Goal: Task Accomplishment & Management: Manage account settings

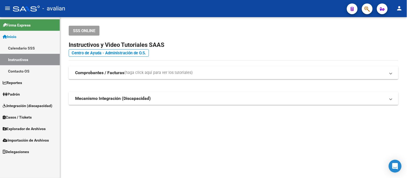
click at [24, 94] on link "Padrón" at bounding box center [30, 94] width 60 height 12
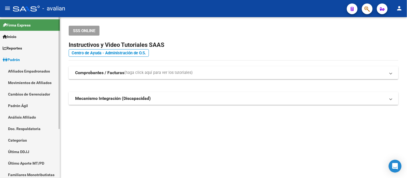
click at [29, 72] on link "Afiliados Empadronados" at bounding box center [30, 71] width 60 height 12
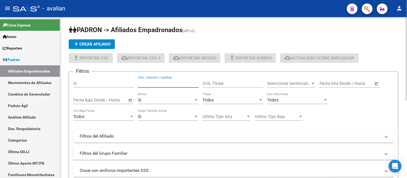
click at [173, 83] on input "CUIL / Nombre / Apellido" at bounding box center [168, 83] width 61 height 5
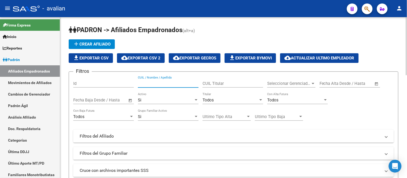
paste input "27458204832"
type input "27458204832"
click at [166, 99] on div "Si" at bounding box center [166, 100] width 56 height 5
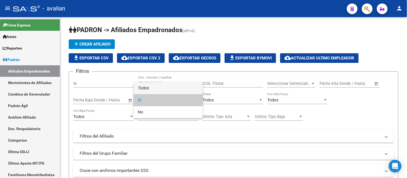
click at [160, 90] on span "Todos" at bounding box center [168, 88] width 61 height 12
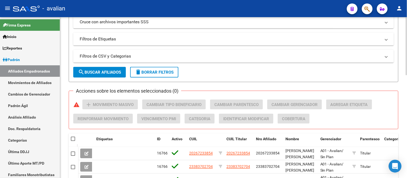
scroll to position [179, 0]
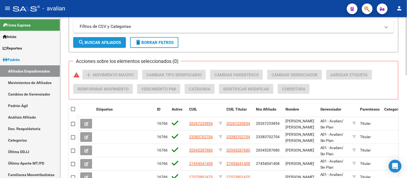
click at [98, 42] on span "search Buscar Afiliados" at bounding box center [99, 42] width 43 height 5
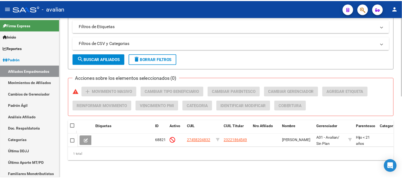
scroll to position [167, 0]
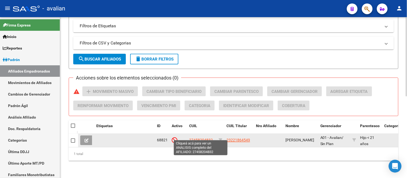
click at [205, 138] on span "27458204832" at bounding box center [201, 140] width 24 height 4
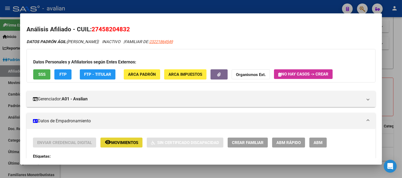
click at [117, 142] on span "Movimientos" at bounding box center [124, 143] width 27 height 5
click at [320, 141] on span "ABM" at bounding box center [318, 143] width 9 height 5
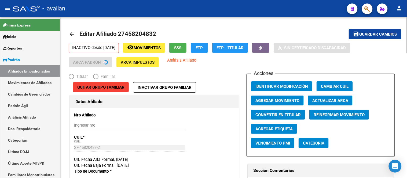
radio input "true"
type input "30-56610835-2"
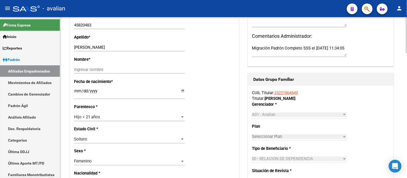
scroll to position [208, 0]
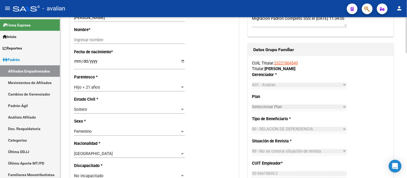
click at [161, 89] on div "Hijo < 21 años" at bounding box center [127, 87] width 106 height 5
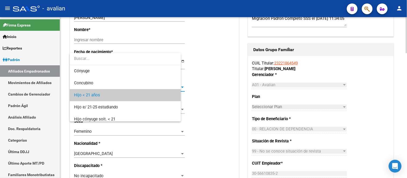
scroll to position [8, 0]
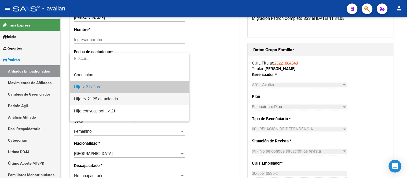
click at [140, 99] on span "Hijo e/ 21-25 estudiando" at bounding box center [129, 99] width 111 height 12
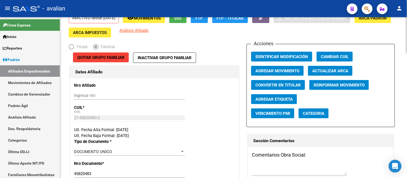
scroll to position [0, 0]
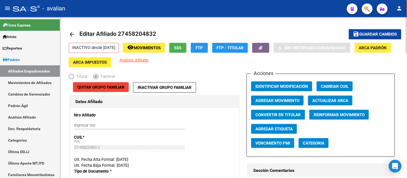
click at [364, 32] on span "Guardar cambios" at bounding box center [378, 34] width 38 height 5
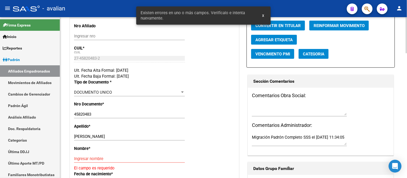
scroll to position [149, 0]
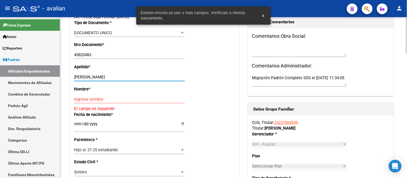
drag, startPoint x: 113, startPoint y: 75, endPoint x: 95, endPoint y: 75, distance: 18.0
click at [95, 75] on input "[PERSON_NAME]" at bounding box center [129, 77] width 111 height 5
click at [125, 76] on input "[PERSON_NAME]" at bounding box center [129, 77] width 111 height 5
drag, startPoint x: 113, startPoint y: 77, endPoint x: 97, endPoint y: 77, distance: 15.8
click at [97, 77] on input "[PERSON_NAME]" at bounding box center [129, 77] width 111 height 5
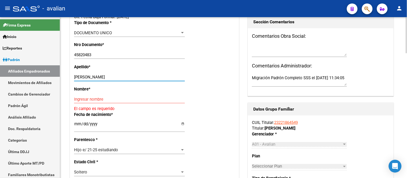
click at [74, 99] on input "Ingresar nombre" at bounding box center [129, 99] width 111 height 5
paste input "AGUSTINA"
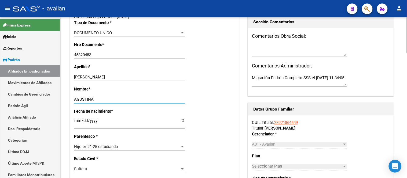
type input "AGUSTINA"
drag, startPoint x: 116, startPoint y: 77, endPoint x: 95, endPoint y: 78, distance: 21.7
click at [95, 78] on input "[PERSON_NAME]" at bounding box center [129, 77] width 111 height 5
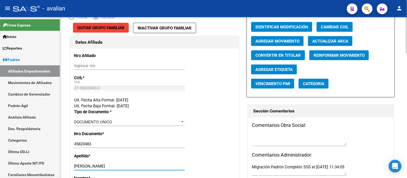
scroll to position [0, 0]
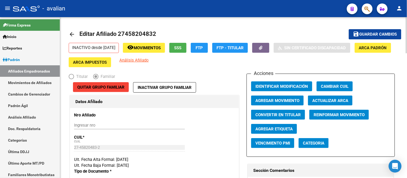
type input "[PERSON_NAME]"
click at [384, 36] on span "Guardar cambios" at bounding box center [378, 34] width 38 height 5
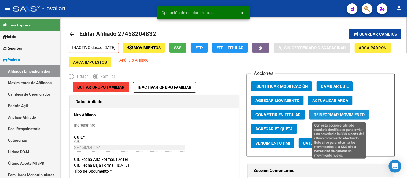
click at [331, 113] on span "Reinformar Movimiento" at bounding box center [338, 115] width 51 height 5
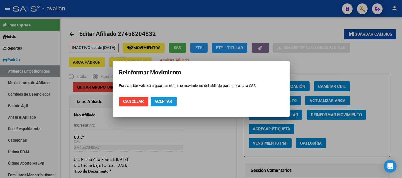
click at [161, 103] on span "Aceptar" at bounding box center [164, 101] width 18 height 5
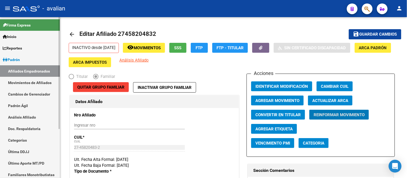
click at [28, 81] on link "Movimientos de Afiliados" at bounding box center [30, 83] width 60 height 12
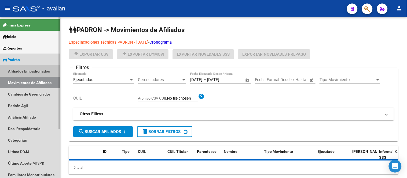
click at [28, 71] on link "Afiliados Empadronados" at bounding box center [30, 71] width 60 height 12
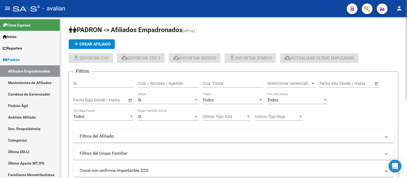
click at [172, 83] on input "CUIL / Nombre / Apellido" at bounding box center [168, 83] width 61 height 5
paste input "20457963751"
type input "20457963751"
click at [165, 98] on div "Si" at bounding box center [166, 100] width 56 height 5
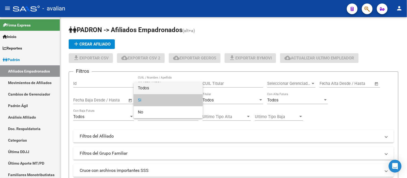
click at [160, 91] on span "Todos" at bounding box center [168, 88] width 61 height 12
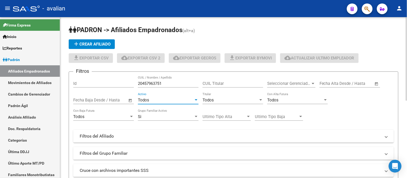
scroll to position [89, 0]
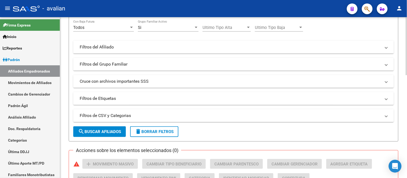
click at [103, 131] on span "search Buscar Afiliados" at bounding box center [99, 132] width 43 height 5
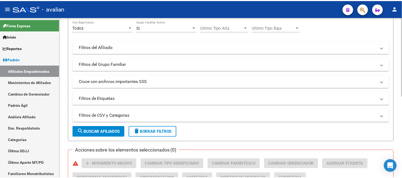
scroll to position [167, 0]
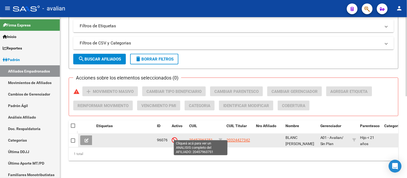
click at [204, 138] on span "20457963751" at bounding box center [201, 140] width 24 height 4
type textarea "20457963751"
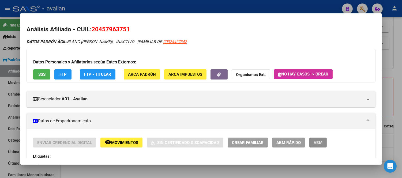
click at [314, 143] on span "ABM" at bounding box center [318, 143] width 9 height 5
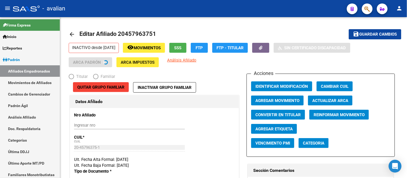
radio input "true"
type input "30-53262091-7"
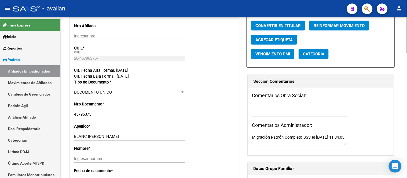
scroll to position [179, 0]
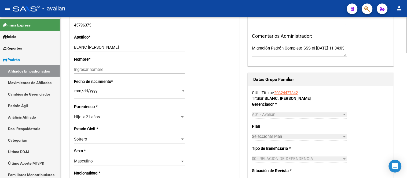
click at [160, 114] on div "Hijo < 21 años Seleccionar parentesco" at bounding box center [129, 117] width 111 height 8
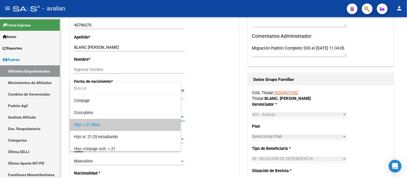
scroll to position [8, 0]
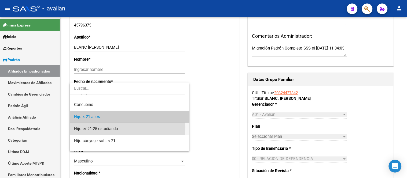
click at [124, 127] on span "Hijo e/ 21-25 estudiando" at bounding box center [129, 129] width 111 height 12
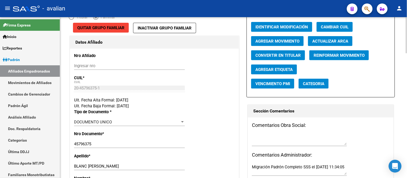
scroll to position [149, 0]
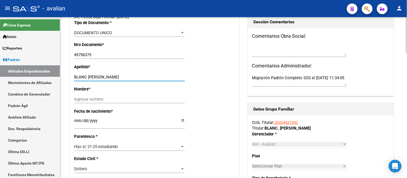
drag, startPoint x: 129, startPoint y: 78, endPoint x: 89, endPoint y: 75, distance: 40.0
click at [89, 75] on input "BLANC [PERSON_NAME]" at bounding box center [129, 77] width 111 height 5
click at [84, 97] on div "Ingresar nombre" at bounding box center [129, 99] width 111 height 8
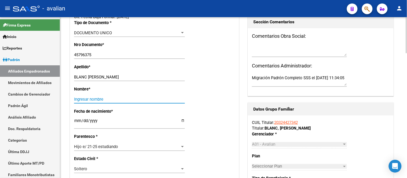
paste input "[PERSON_NAME]"
type input "[PERSON_NAME]"
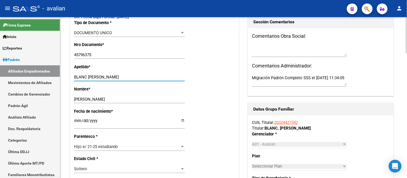
drag, startPoint x: 121, startPoint y: 78, endPoint x: 87, endPoint y: 76, distance: 34.4
click at [87, 76] on input "BLANC [PERSON_NAME]" at bounding box center [129, 77] width 111 height 5
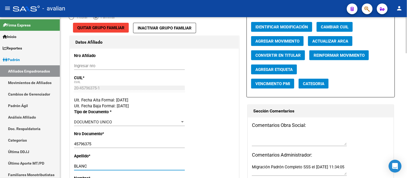
scroll to position [0, 0]
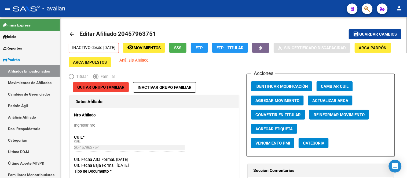
type input "BLANC"
click at [368, 29] on button "save Guardar cambios" at bounding box center [375, 34] width 53 height 10
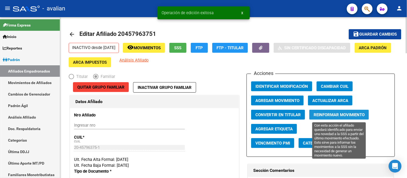
click at [336, 113] on span "Reinformar Movimiento" at bounding box center [338, 115] width 51 height 5
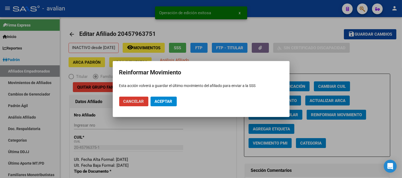
click at [165, 101] on span "Aceptar" at bounding box center [164, 101] width 18 height 5
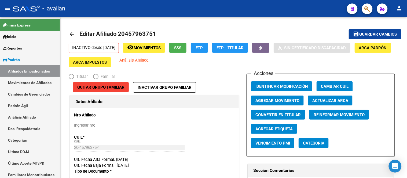
radio input "true"
type input "30-53262091-7"
